Goal: Information Seeking & Learning: Find specific page/section

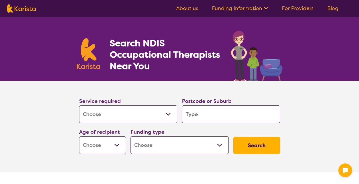
select select "[MEDICAL_DATA]"
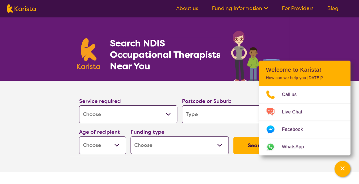
click at [206, 115] on input "search" at bounding box center [231, 114] width 98 height 18
type input "c"
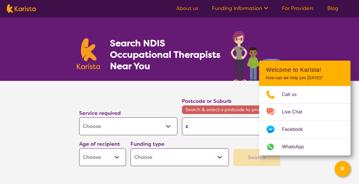
type input "ca"
type input "cab"
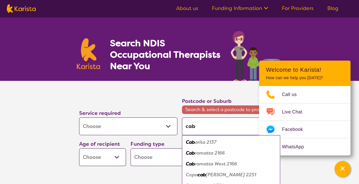
type input "cabo"
type input "cabou"
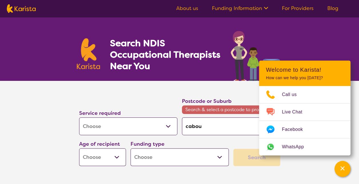
type input "cabo"
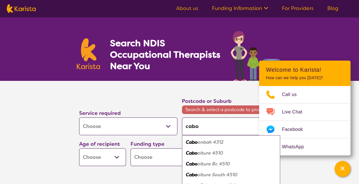
click at [206, 153] on em "olture 4510" at bounding box center [210, 153] width 25 height 6
type input "4510"
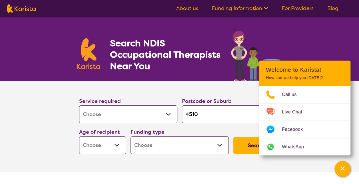
click at [116, 143] on select "Early Childhood - 0 to 9 Child - 10 to 11 Adolescent - 12 to 17 Adult - 18 to 6…" at bounding box center [102, 145] width 47 height 18
select select "AS"
click at [79, 136] on select "Early Childhood - 0 to 9 Child - 10 to 11 Adolescent - 12 to 17 Adult - 18 to 6…" at bounding box center [102, 145] width 47 height 18
select select "AS"
click at [222, 143] on select "Home Care Package (HCP) National Disability Insurance Scheme (NDIS) I don't know" at bounding box center [180, 145] width 98 height 18
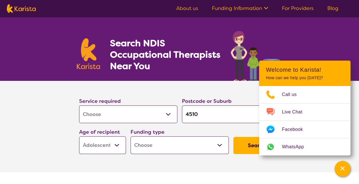
select select "NDIS"
click at [131, 136] on select "Home Care Package (HCP) National Disability Insurance Scheme (NDIS) I don't know" at bounding box center [180, 145] width 98 height 18
select select "NDIS"
click at [244, 146] on button "Search" at bounding box center [257, 145] width 47 height 17
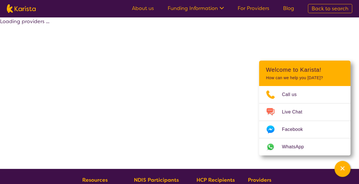
select select "by_score"
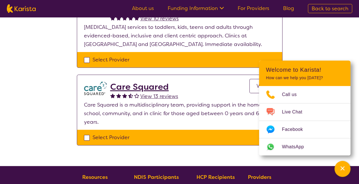
scroll to position [86, 0]
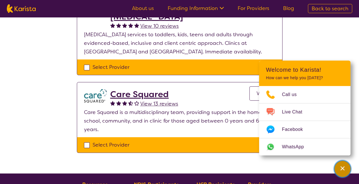
drag, startPoint x: 341, startPoint y: 167, endPoint x: 318, endPoint y: 164, distance: 23.4
click at [341, 167] on icon "Channel Menu" at bounding box center [343, 168] width 4 height 4
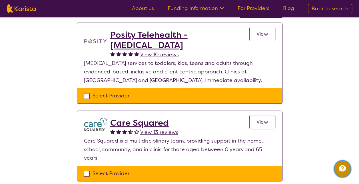
scroll to position [0, 0]
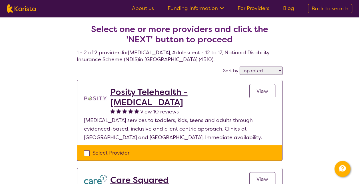
click at [322, 5] on span "Back to search" at bounding box center [330, 8] width 37 height 7
select select "[MEDICAL_DATA]"
select select "AS"
select select "NDIS"
select select "[MEDICAL_DATA]"
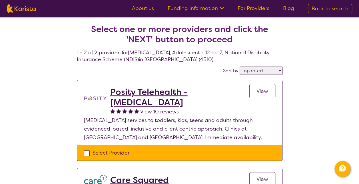
select select "AS"
select select "NDIS"
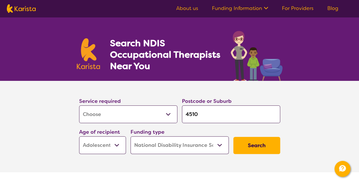
scroll to position [57, 0]
